Goal: Task Accomplishment & Management: Complete application form

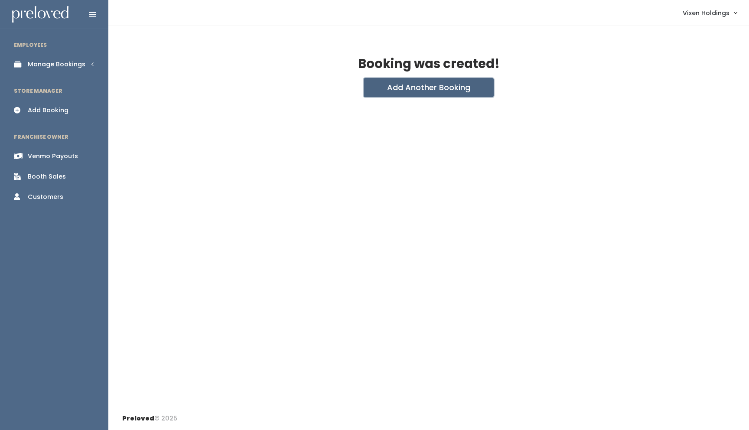
click at [447, 90] on button "Add Another Booking" at bounding box center [429, 87] width 130 height 19
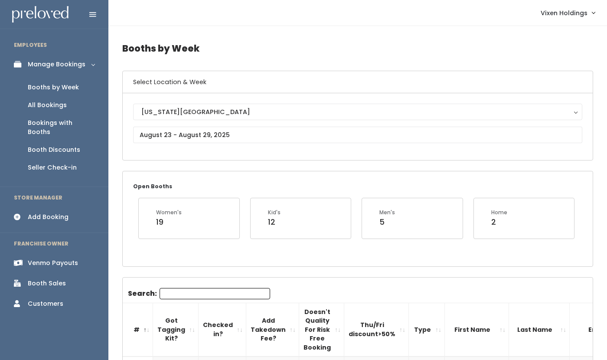
click at [171, 291] on input "Search:" at bounding box center [215, 293] width 111 height 11
type input "moll"
click at [184, 132] on input "text" at bounding box center [357, 135] width 449 height 16
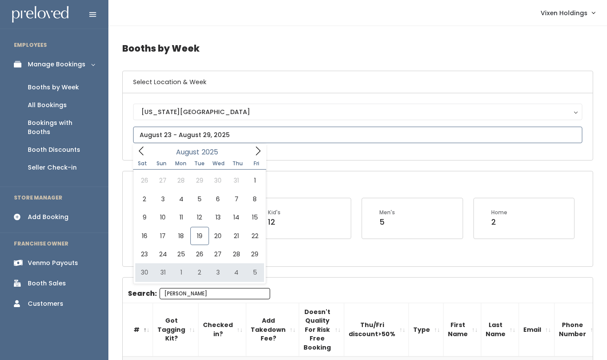
type input "[DATE] to [DATE]"
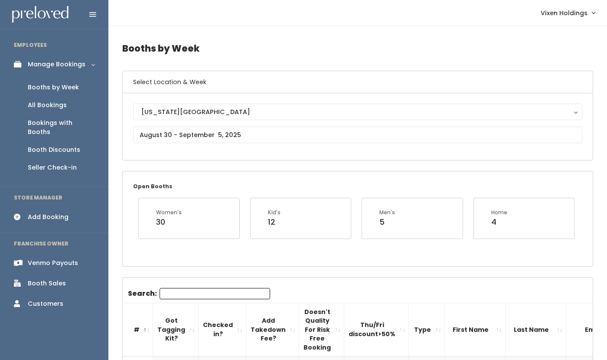
click at [196, 292] on input "Search:" at bounding box center [215, 293] width 111 height 11
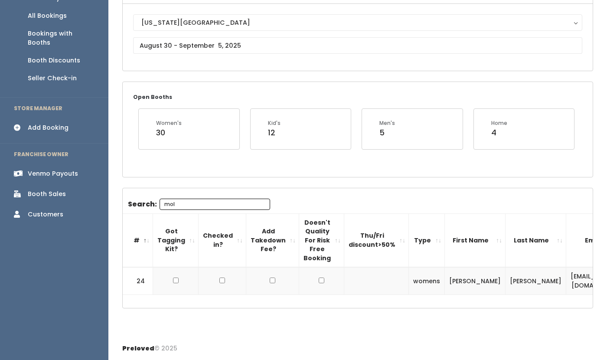
scroll to position [80, 0]
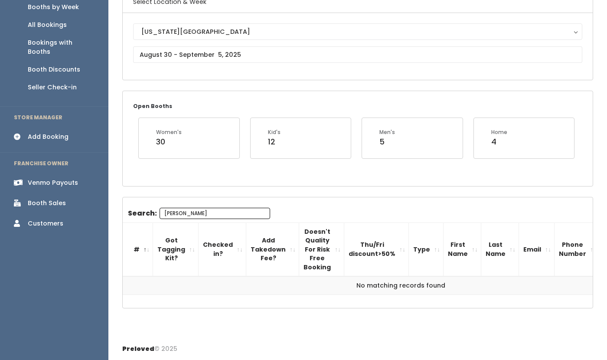
type input "moll"
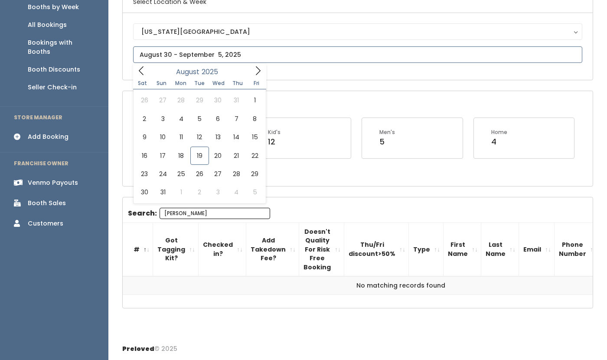
click at [186, 56] on input "text" at bounding box center [357, 54] width 449 height 16
click at [258, 69] on icon at bounding box center [258, 70] width 5 height 9
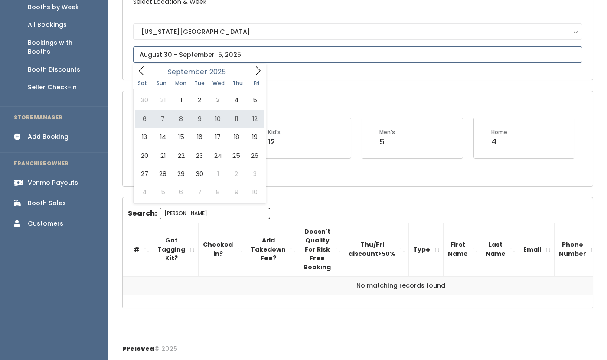
type input "September 6 to September 12"
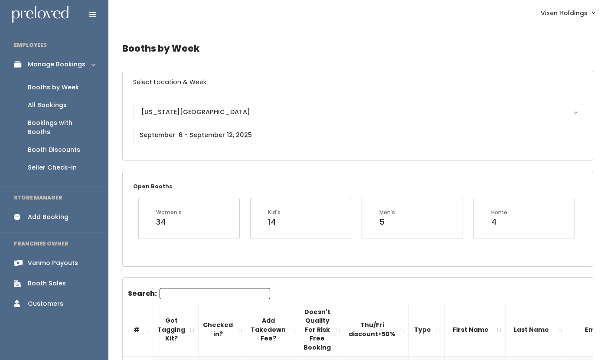
click at [179, 294] on input "Search:" at bounding box center [215, 293] width 111 height 11
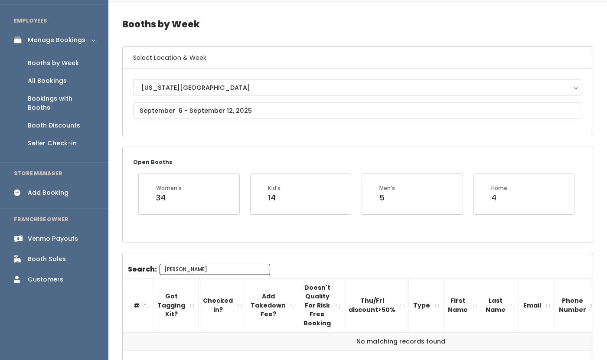
scroll to position [80, 0]
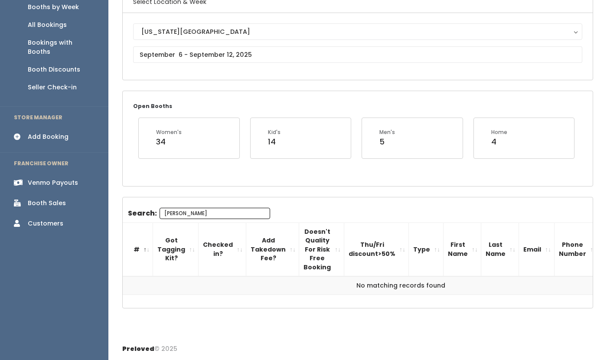
drag, startPoint x: 185, startPoint y: 213, endPoint x: 149, endPoint y: 210, distance: 36.1
click at [149, 210] on label "Search: moll" at bounding box center [199, 213] width 142 height 11
type input "na"
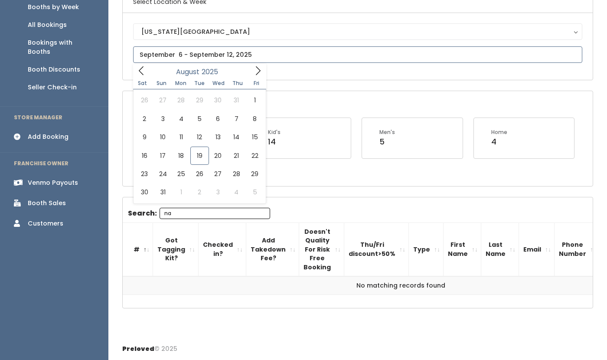
click at [169, 54] on input "text" at bounding box center [357, 54] width 449 height 16
type input "August 23 to August 29"
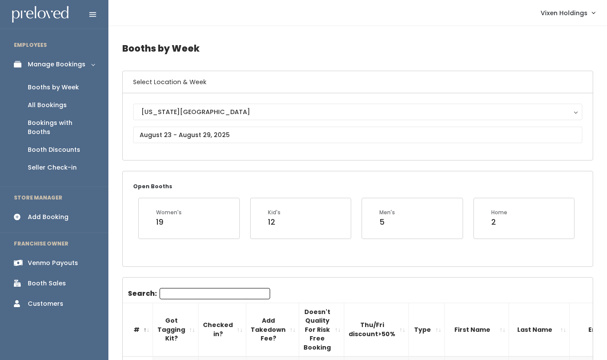
click at [186, 297] on input "Search:" at bounding box center [215, 293] width 111 height 11
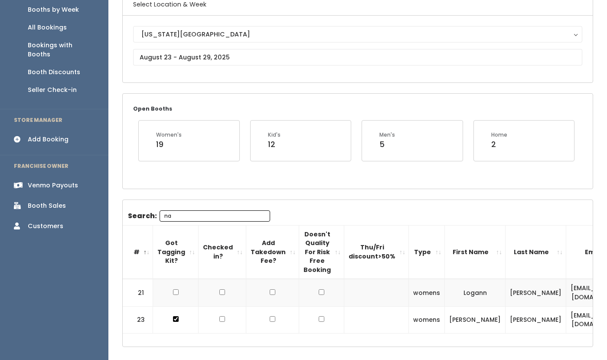
type input "na"
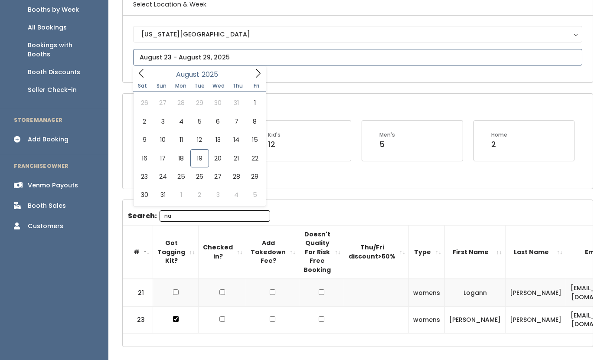
click at [184, 55] on input "text" at bounding box center [357, 57] width 449 height 16
type input "[DATE] to [DATE]"
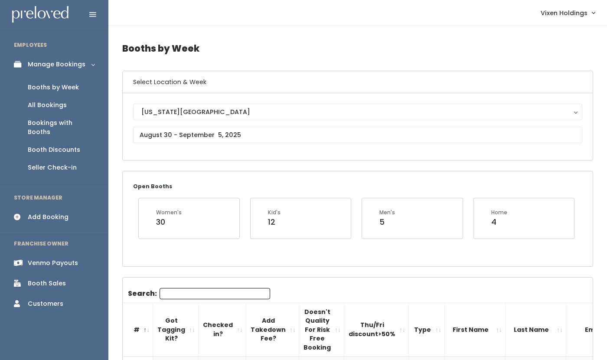
click at [172, 294] on input "Search:" at bounding box center [215, 293] width 111 height 11
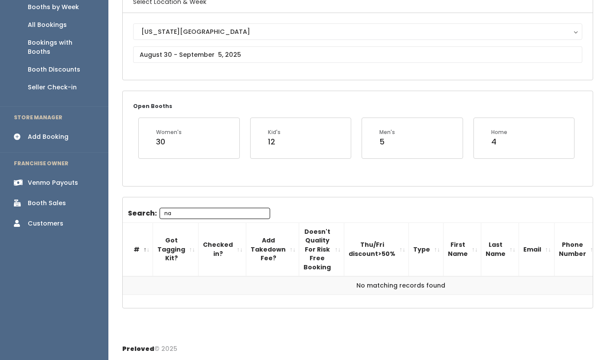
scroll to position [80, 0]
type input "na"
click at [216, 55] on input "text" at bounding box center [357, 54] width 449 height 16
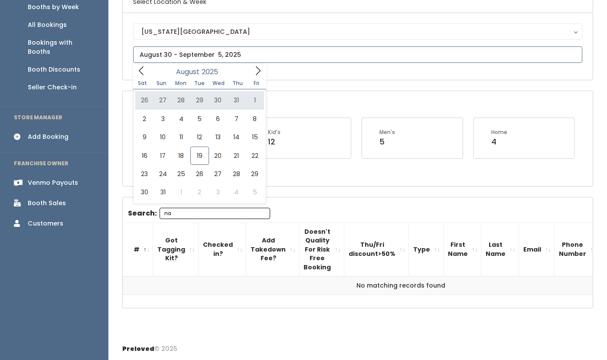
click at [255, 73] on icon at bounding box center [258, 71] width 10 height 10
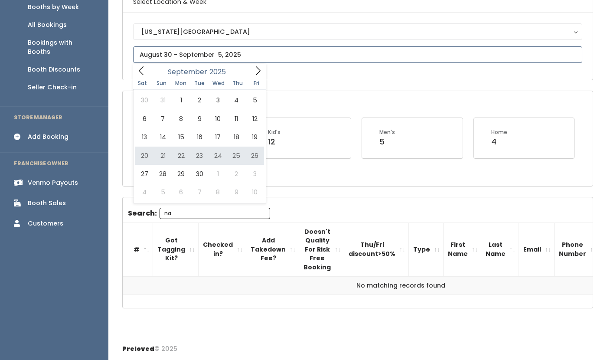
type input "September 20 to September 26"
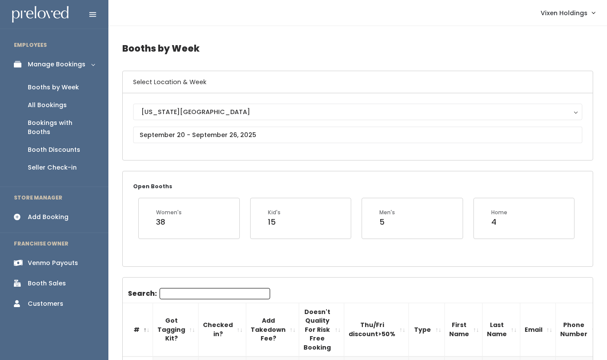
click at [175, 294] on input "Search:" at bounding box center [215, 293] width 111 height 11
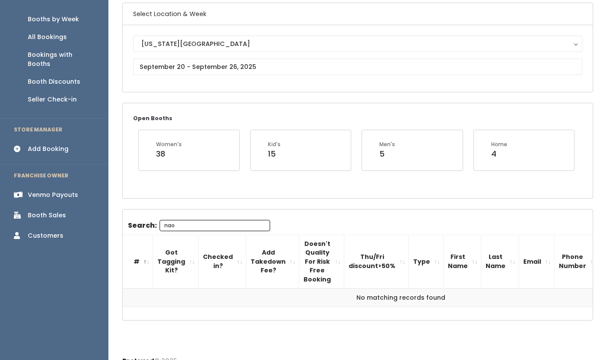
scroll to position [80, 0]
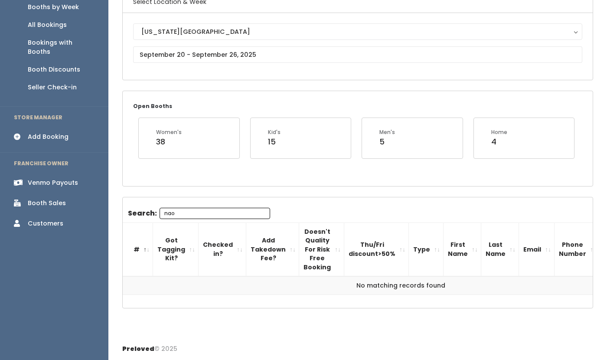
type input "nao"
click at [56, 27] on div "All Bookings" at bounding box center [47, 24] width 39 height 9
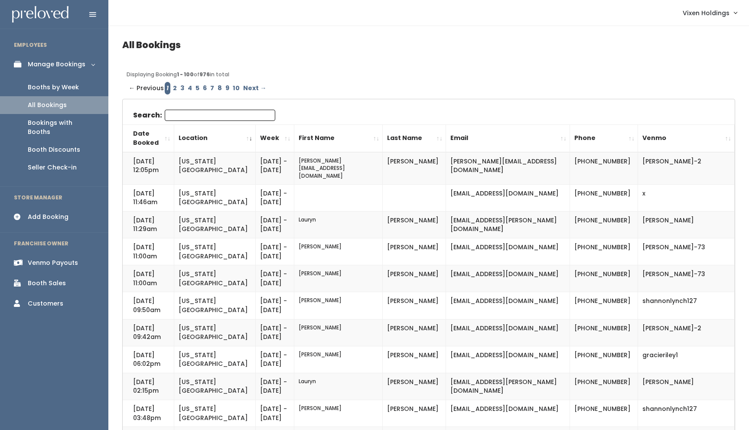
click at [173, 137] on th "Date Booked" at bounding box center [148, 138] width 51 height 28
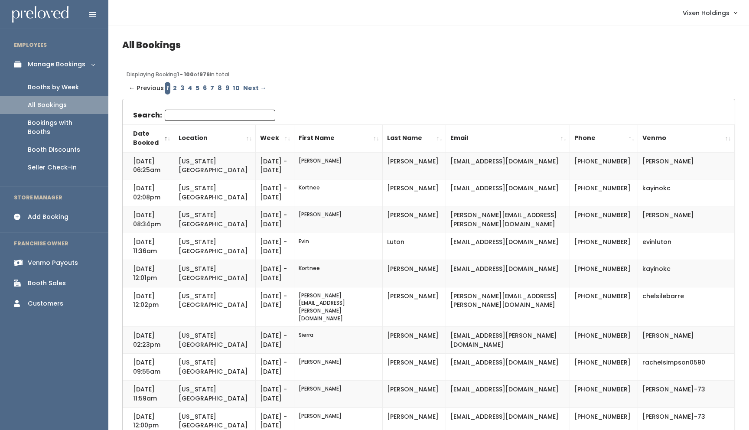
click at [172, 139] on th "Date Booked" at bounding box center [148, 138] width 51 height 28
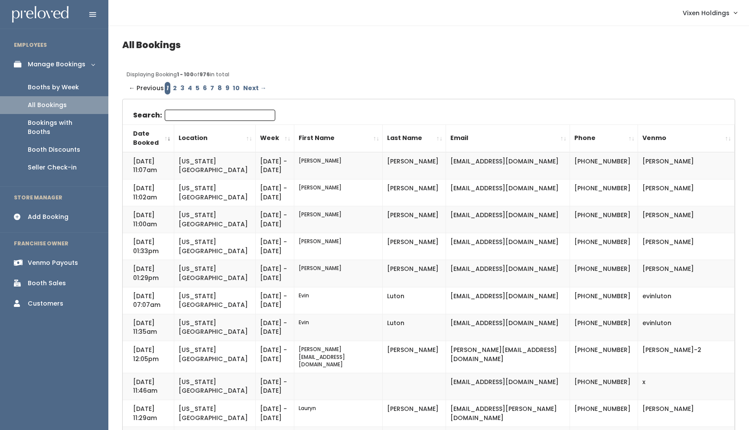
click at [172, 139] on th "Date Booked" at bounding box center [148, 138] width 51 height 28
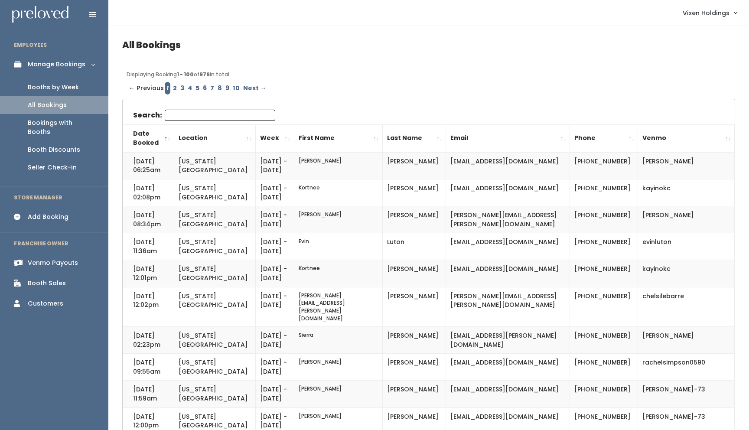
click at [209, 117] on input "Search:" at bounding box center [220, 115] width 111 height 11
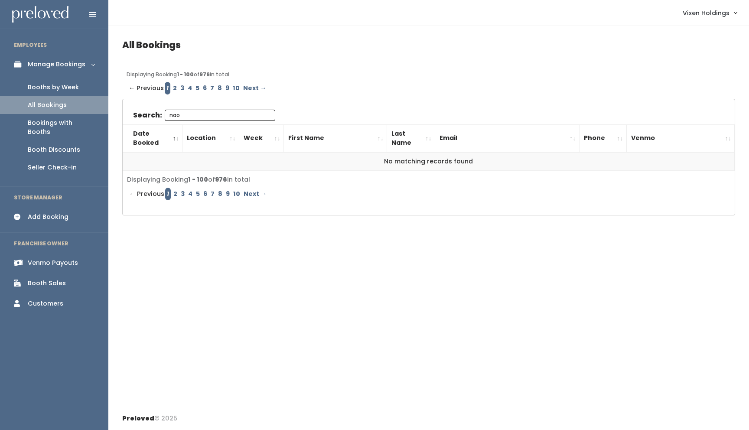
type input "nao"
click at [71, 89] on div "Booths by Week" at bounding box center [53, 87] width 51 height 9
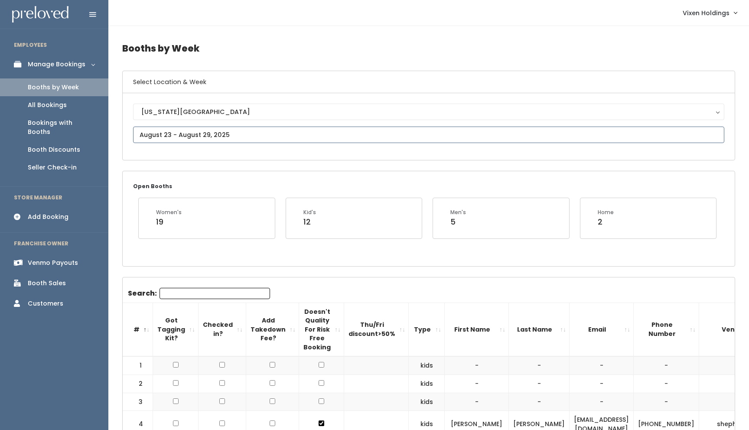
click at [181, 136] on input "text" at bounding box center [428, 135] width 591 height 16
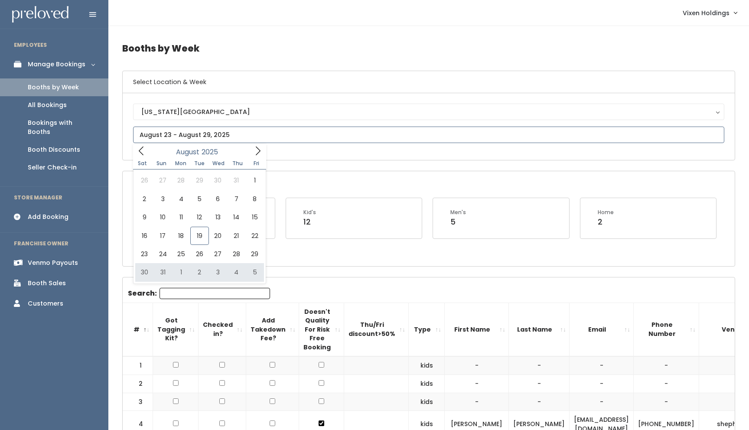
type input "[DATE] to [DATE]"
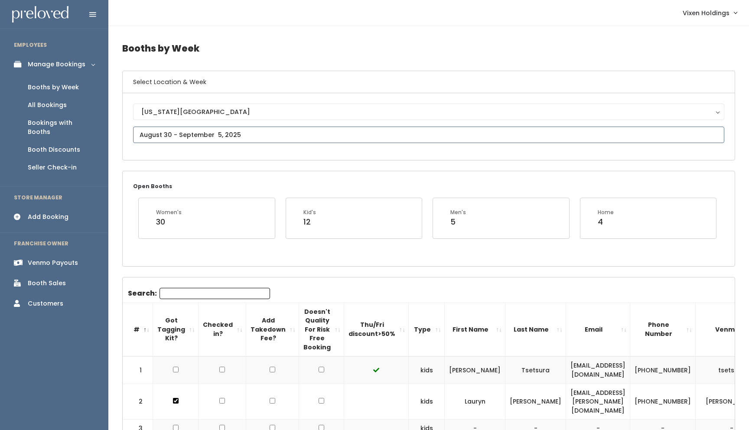
click at [161, 136] on input "text" at bounding box center [428, 135] width 591 height 16
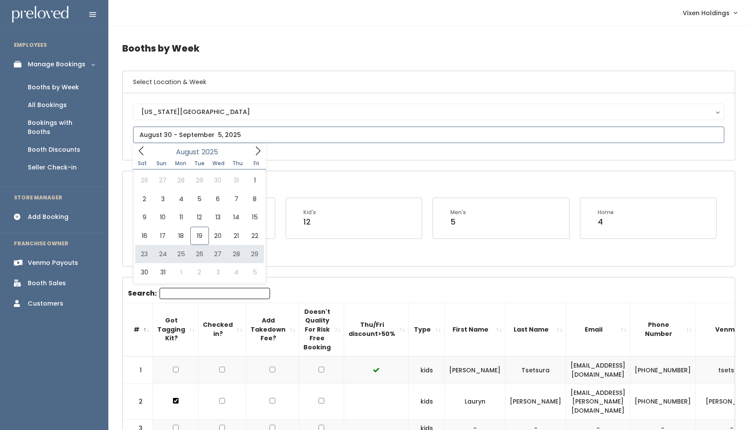
type input "[DATE] to [DATE]"
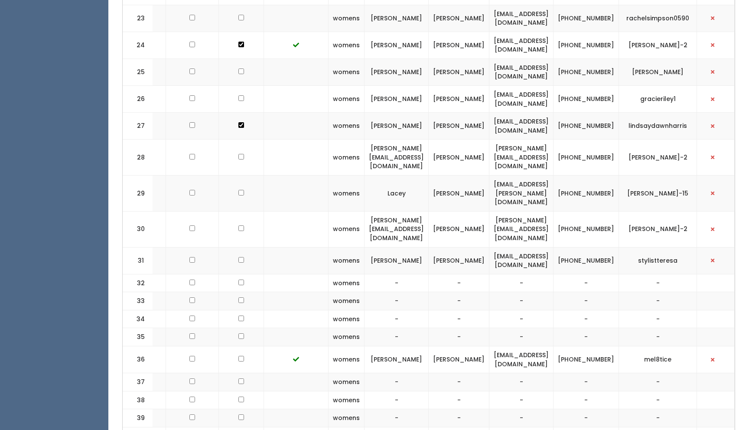
scroll to position [855, 0]
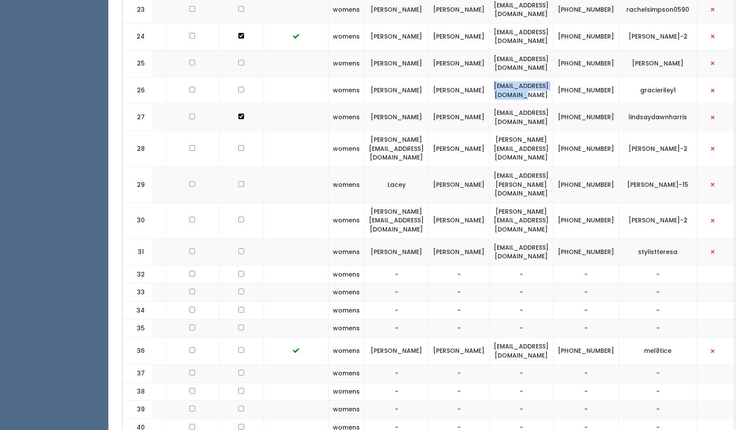
drag, startPoint x: 571, startPoint y: 79, endPoint x: 483, endPoint y: 78, distance: 88.4
click at [489, 78] on td "[EMAIL_ADDRESS][DOMAIN_NAME]" at bounding box center [521, 90] width 64 height 27
copy td "[EMAIL_ADDRESS][DOMAIN_NAME]"
drag, startPoint x: 623, startPoint y: 83, endPoint x: 589, endPoint y: 79, distance: 34.5
click at [589, 79] on td "[PHONE_NUMBER]" at bounding box center [586, 90] width 65 height 27
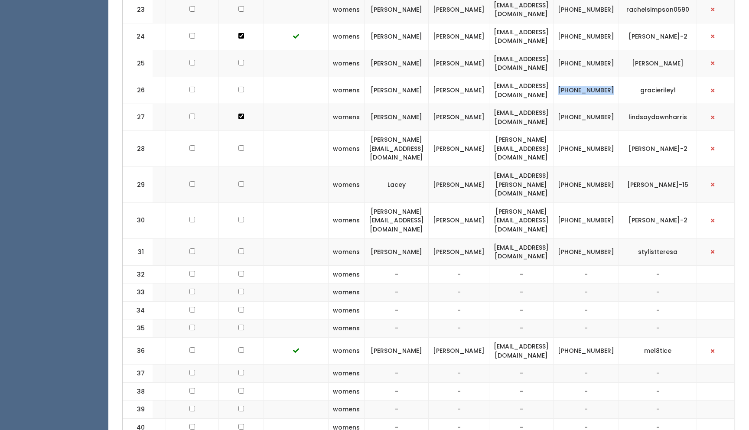
copy td "(405) 596-6333"
drag, startPoint x: 685, startPoint y: 78, endPoint x: 644, endPoint y: 80, distance: 41.2
click at [644, 80] on td "gracieriley1" at bounding box center [658, 90] width 78 height 27
copy td "gracieriley1"
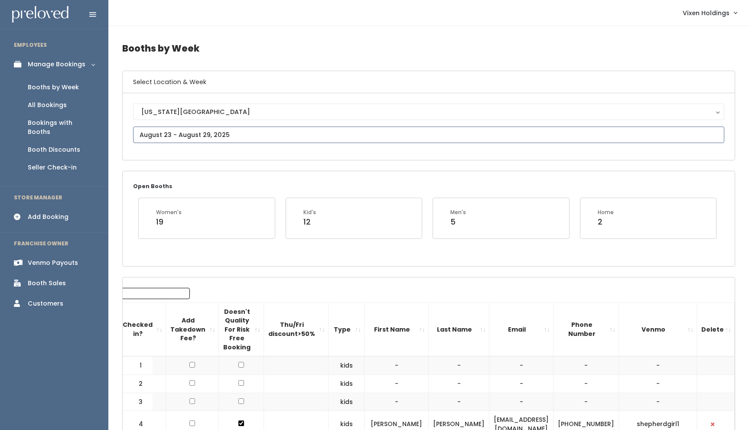
click at [154, 136] on input "text" at bounding box center [428, 135] width 591 height 16
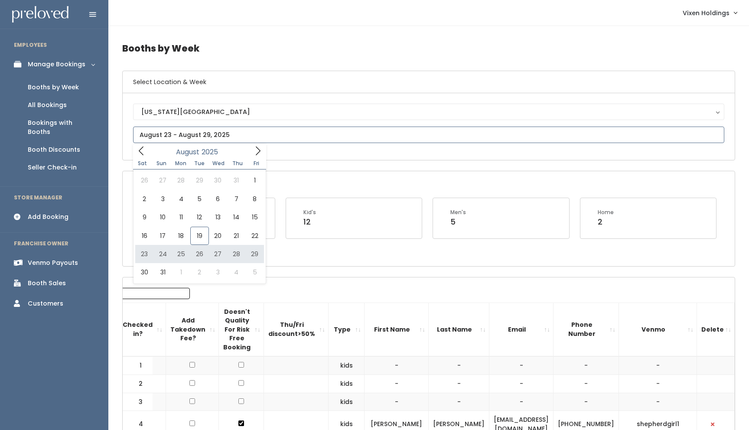
type input "August 23 to August 29"
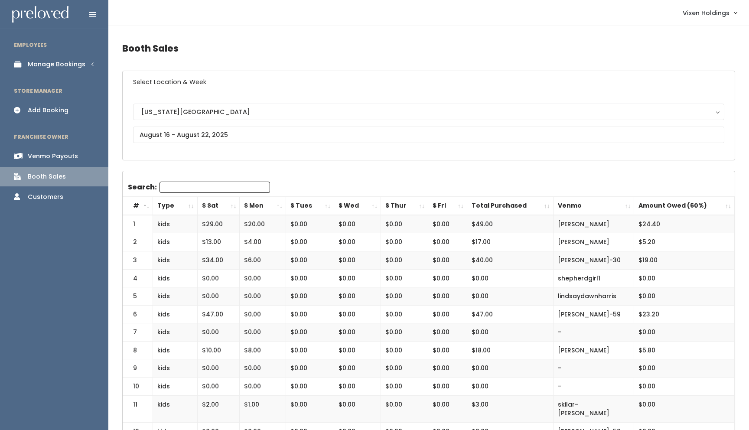
click at [56, 66] on div "Manage Bookings" at bounding box center [57, 64] width 58 height 9
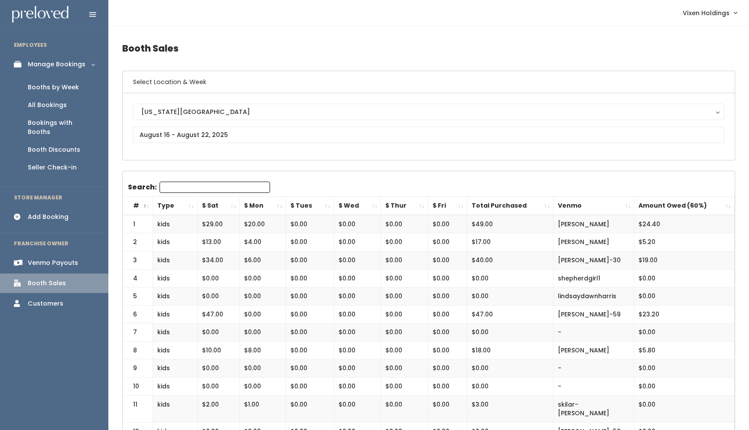
click at [52, 88] on div "Booths by Week" at bounding box center [53, 87] width 51 height 9
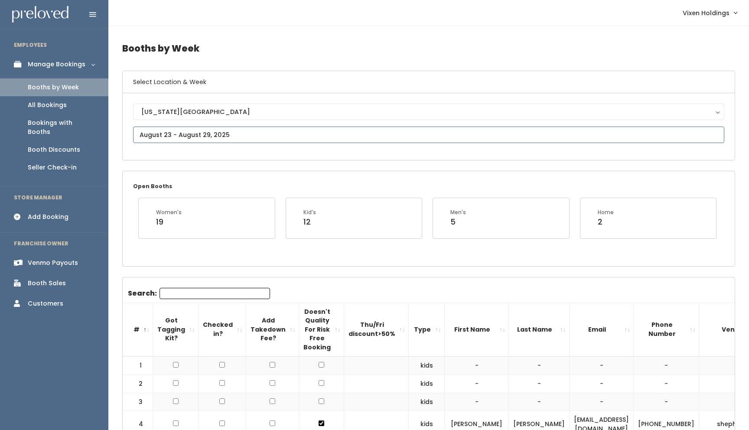
click at [206, 132] on input "text" at bounding box center [428, 135] width 591 height 16
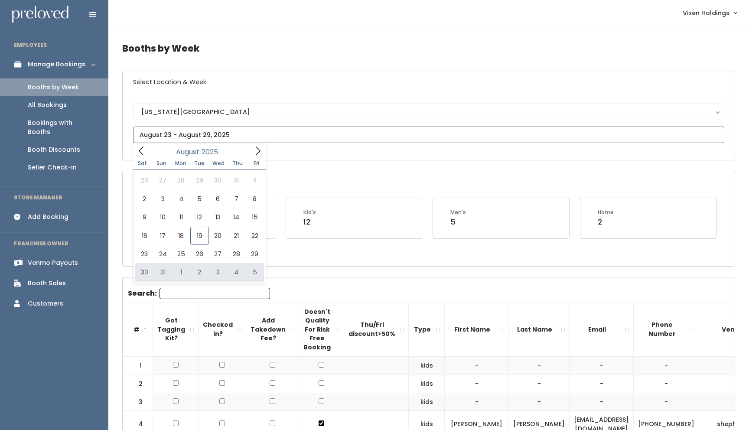
type input "[DATE] to [DATE]"
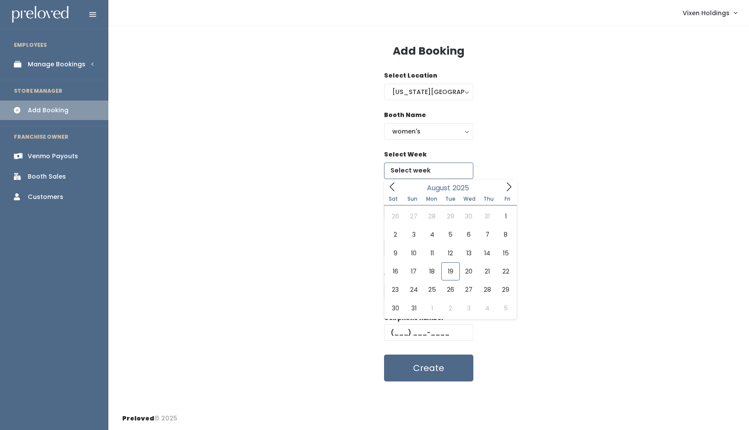
click at [421, 169] on input "text" at bounding box center [428, 171] width 89 height 16
type input "[DATE] to [DATE]"
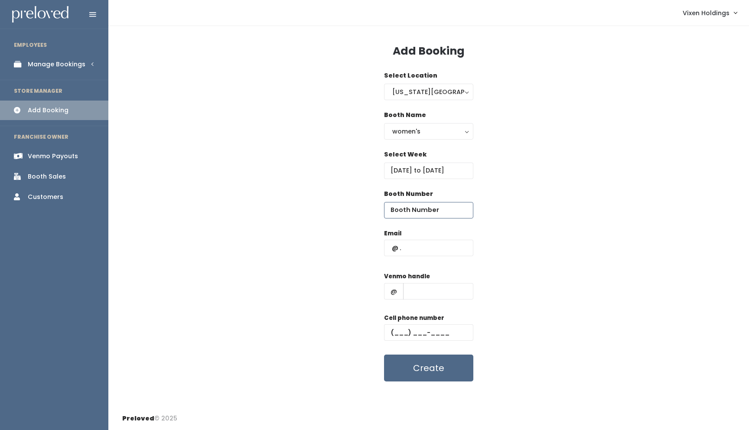
click at [426, 208] on input "number" at bounding box center [428, 210] width 89 height 16
type input "26"
click at [387, 246] on input "text" at bounding box center [428, 248] width 89 height 16
click at [389, 247] on input "text" at bounding box center [428, 248] width 89 height 16
paste input "[EMAIL_ADDRESS][DOMAIN_NAME]"
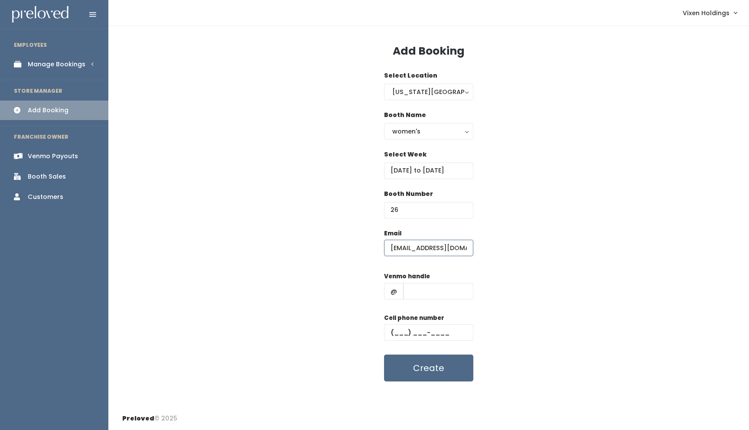
scroll to position [0, 5]
type input "[EMAIL_ADDRESS][DOMAIN_NAME]"
click at [389, 331] on input "text" at bounding box center [428, 332] width 89 height 16
paste input "[PHONE_NUMBER]"
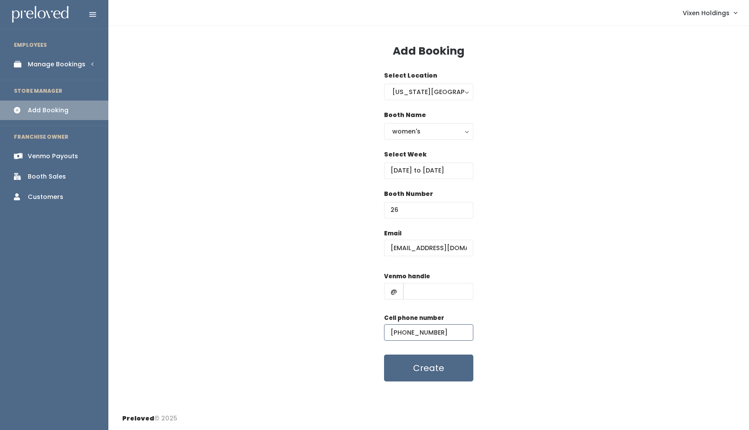
type input "(405) 596-6333"
click at [422, 289] on input "text" at bounding box center [438, 291] width 70 height 16
paste input "gracieriley1"
type input "gracieriley1"
click at [424, 370] on button "Create" at bounding box center [428, 368] width 89 height 27
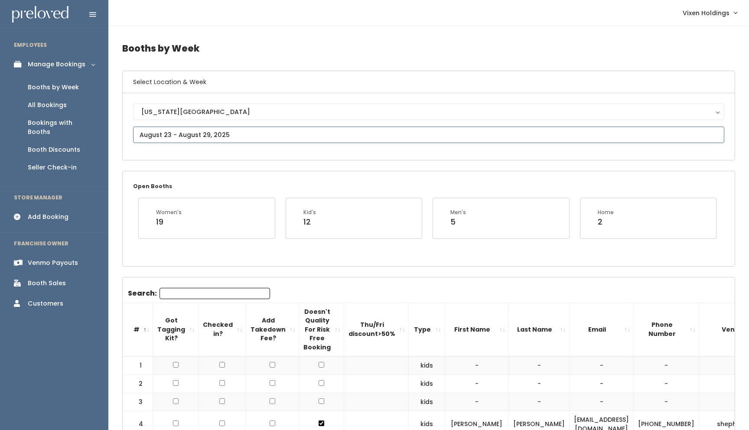
click at [185, 133] on input "text" at bounding box center [428, 135] width 591 height 16
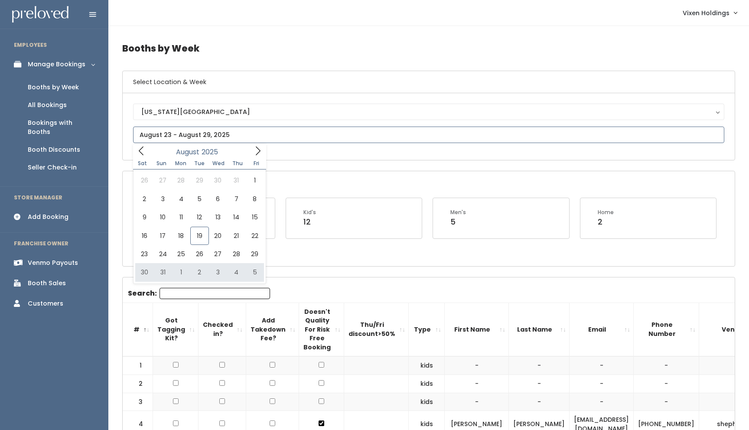
type input "August 30 to September 5"
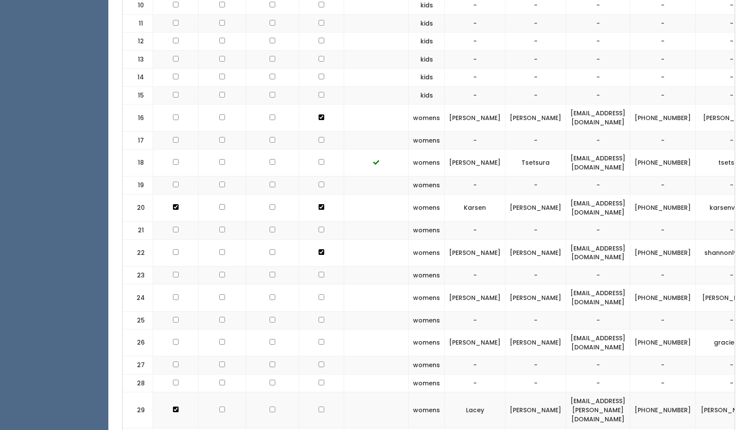
scroll to position [852, 0]
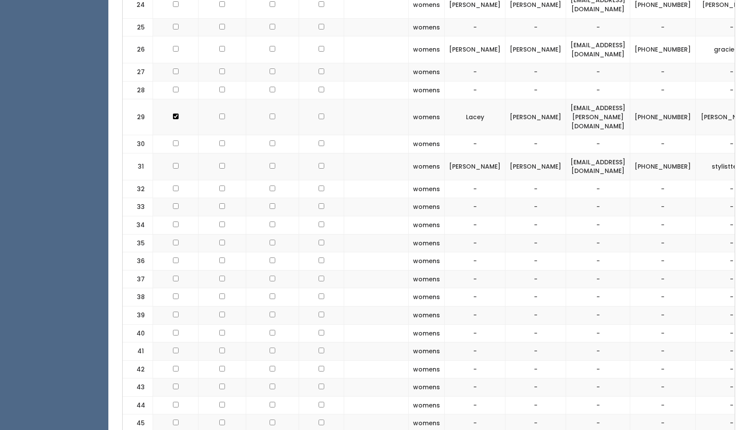
checkbox input "true"
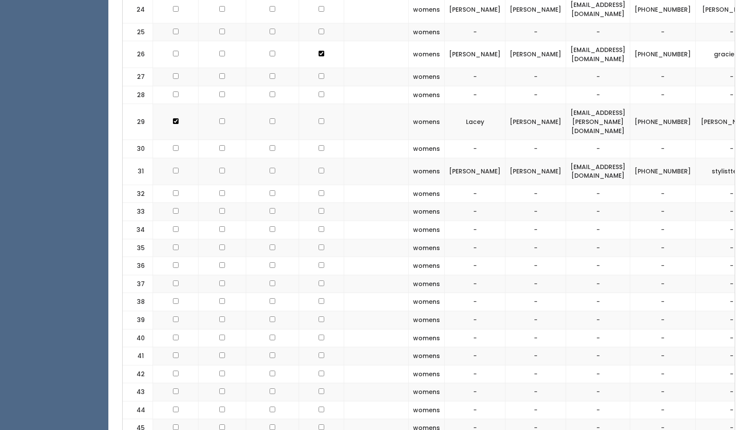
checkbox input "true"
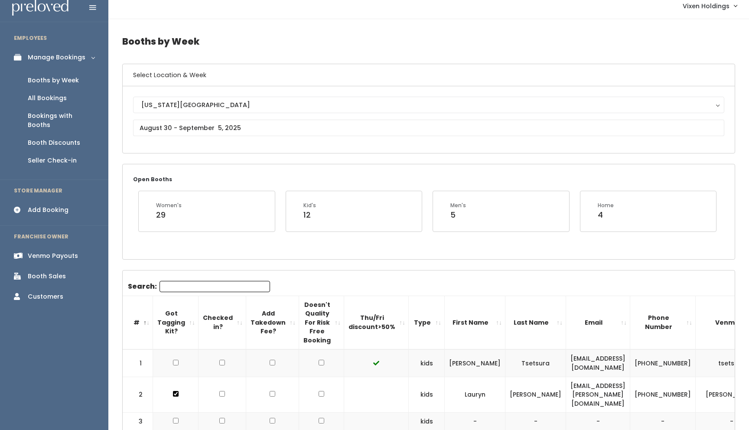
scroll to position [0, 0]
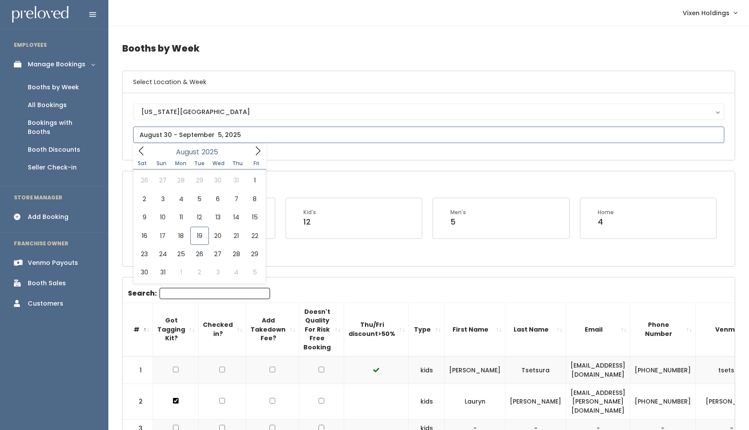
click at [151, 136] on input "text" at bounding box center [428, 135] width 591 height 16
type input "August 23 to August 29"
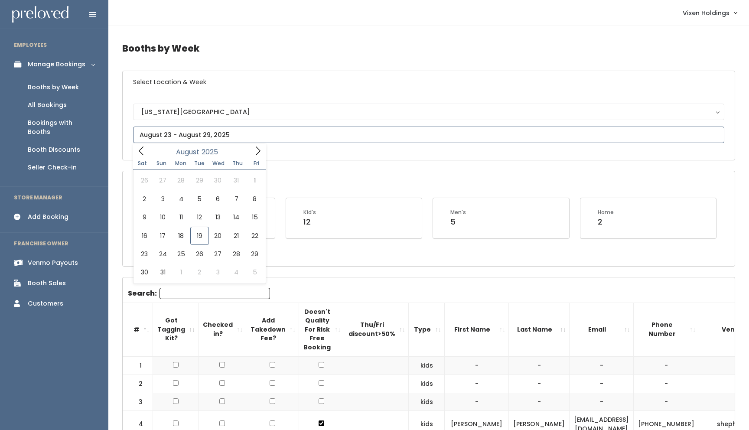
click at [166, 132] on input "text" at bounding box center [428, 135] width 591 height 16
type input "[DATE] to [DATE]"
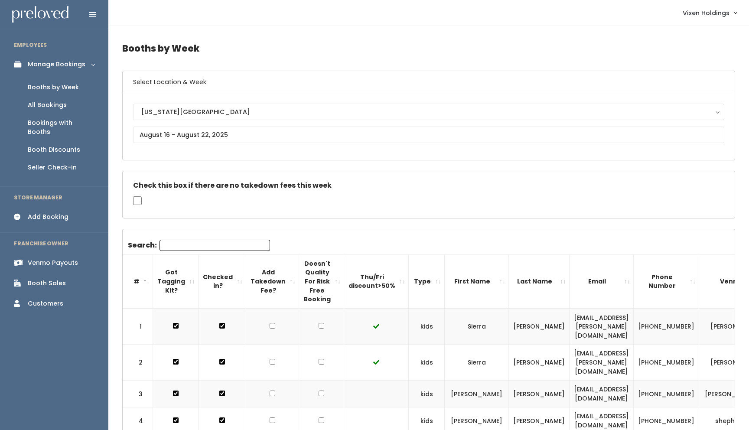
click at [65, 145] on div "Booth Discounts" at bounding box center [54, 149] width 52 height 9
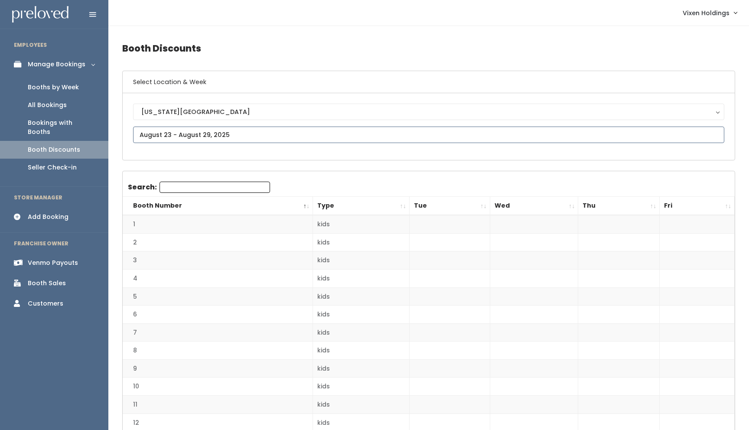
click at [172, 137] on input "text" at bounding box center [428, 135] width 591 height 16
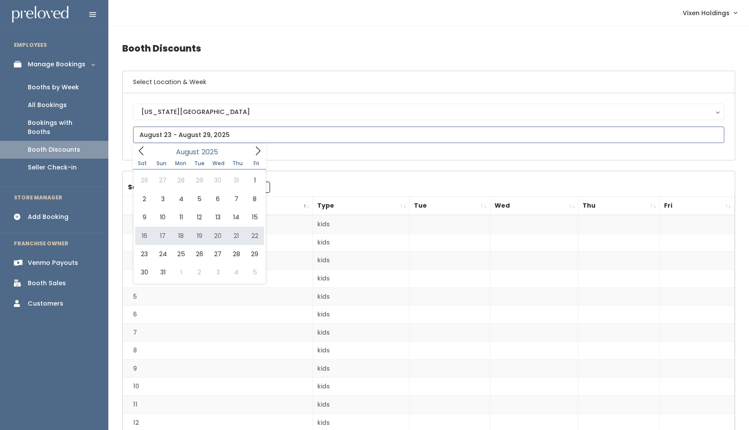
type input "[DATE] to [DATE]"
